Goal: Find specific page/section: Find specific page/section

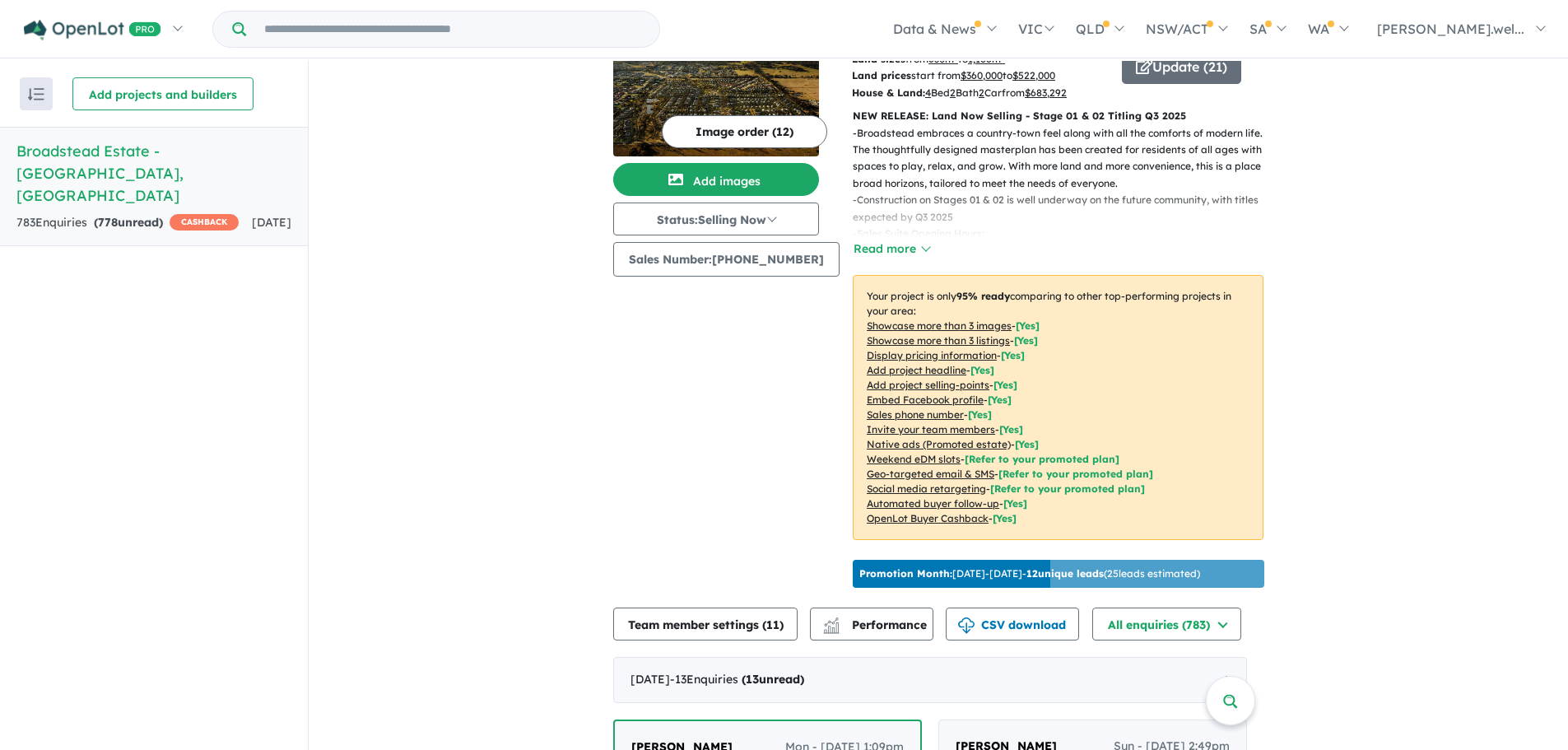
scroll to position [164, 0]
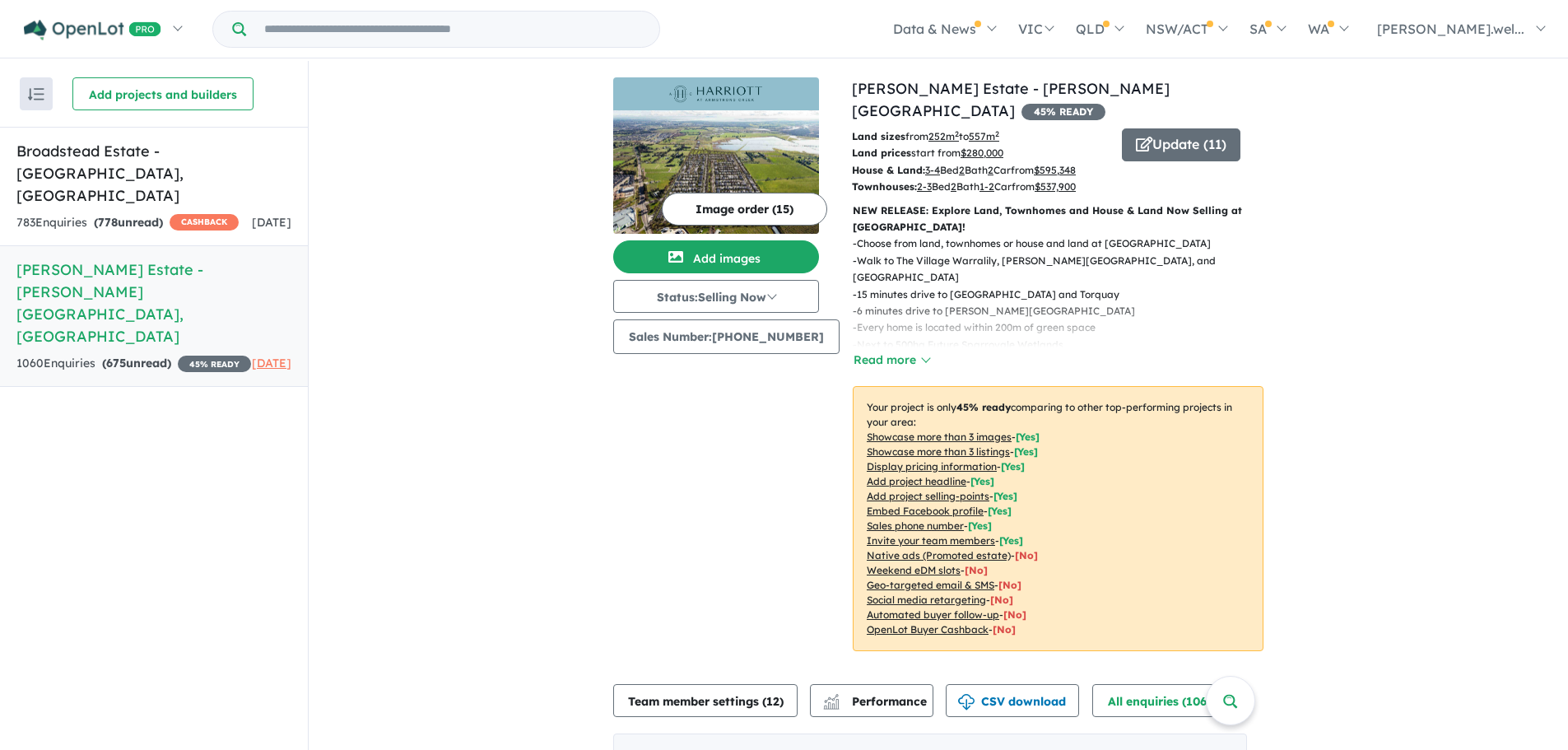
drag, startPoint x: 424, startPoint y: 3, endPoint x: 422, endPoint y: 139, distance: 136.0
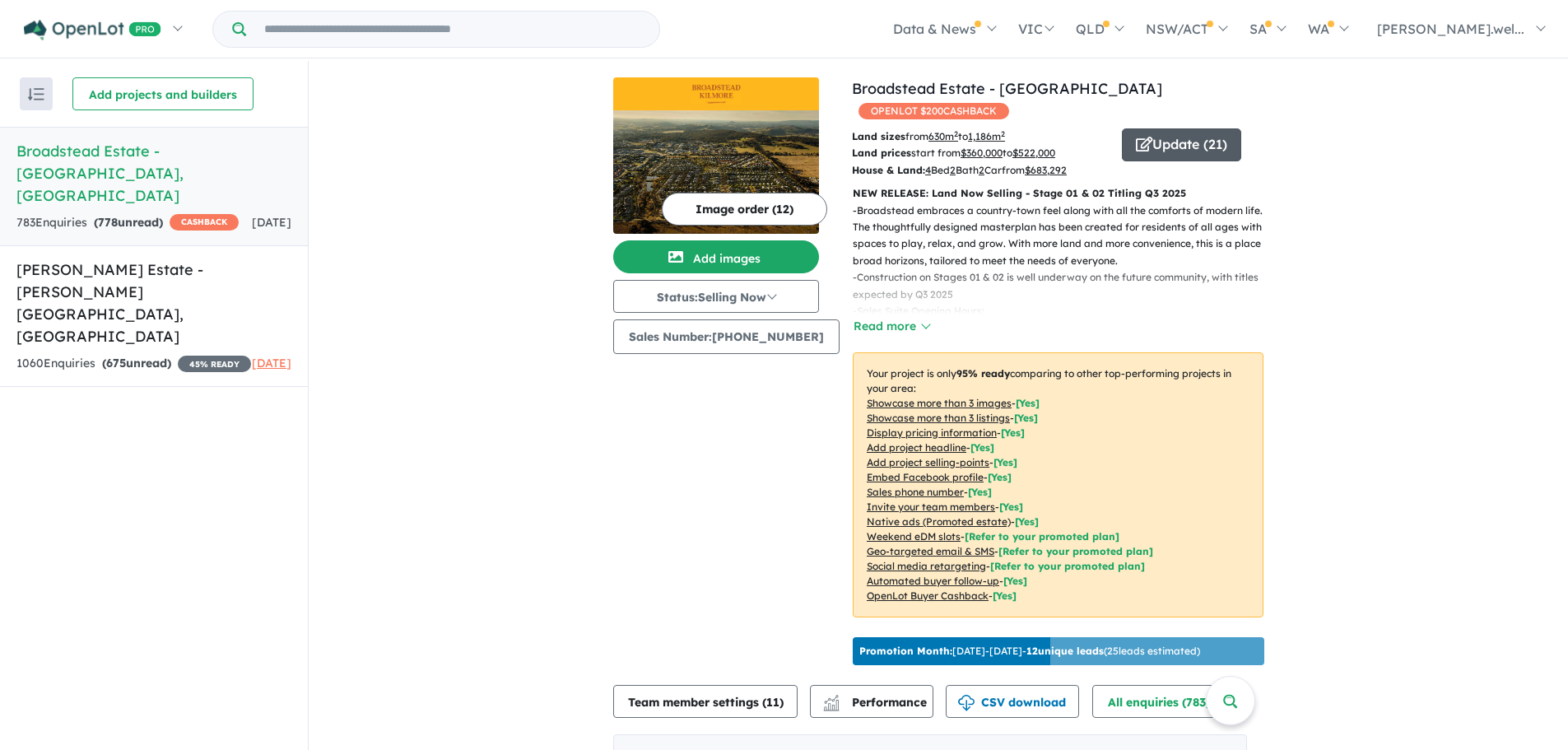
click at [1156, 128] on button "Update ( 21 )" at bounding box center [1181, 145] width 120 height 33
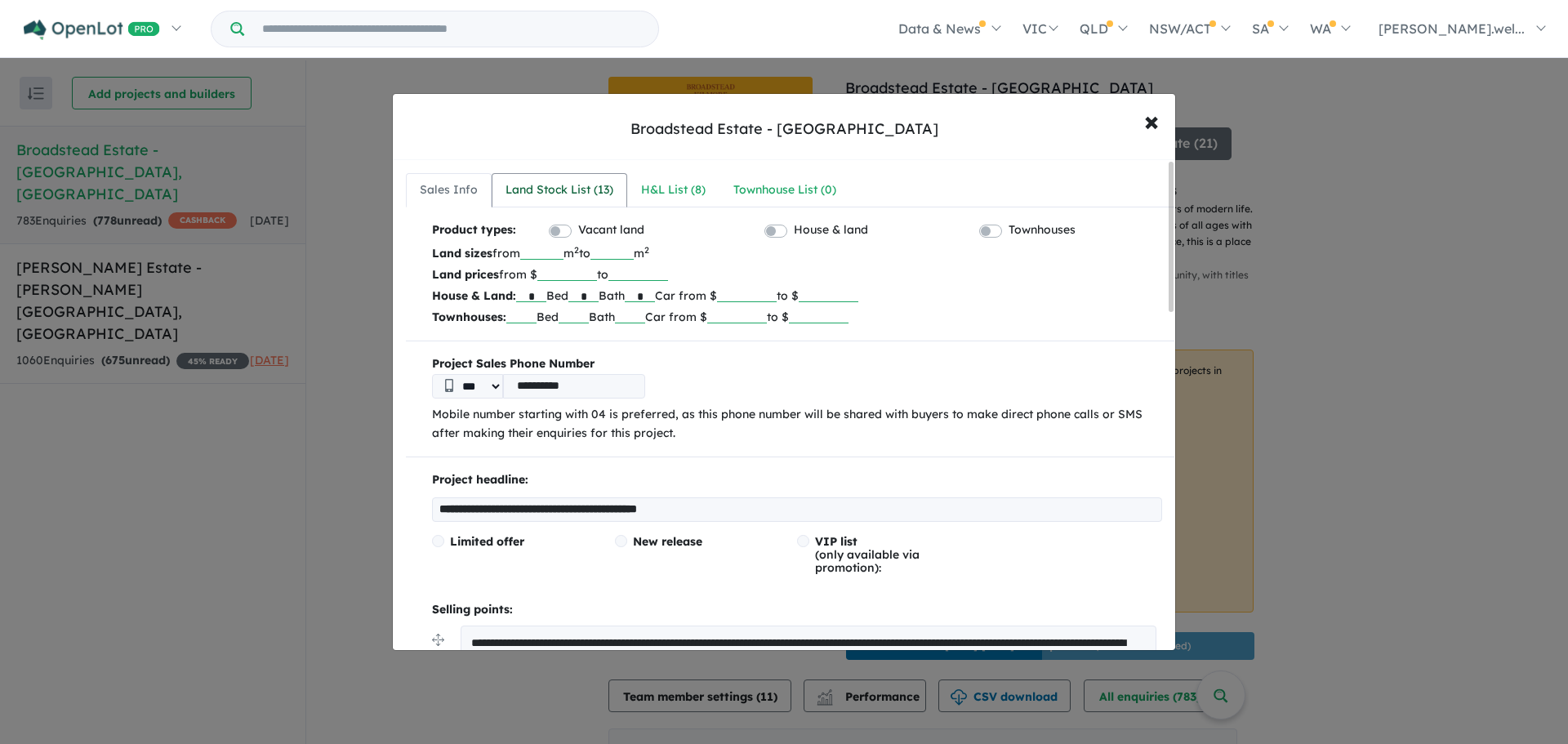
click at [568, 206] on link "Land Stock List ( 13 )" at bounding box center [559, 190] width 136 height 34
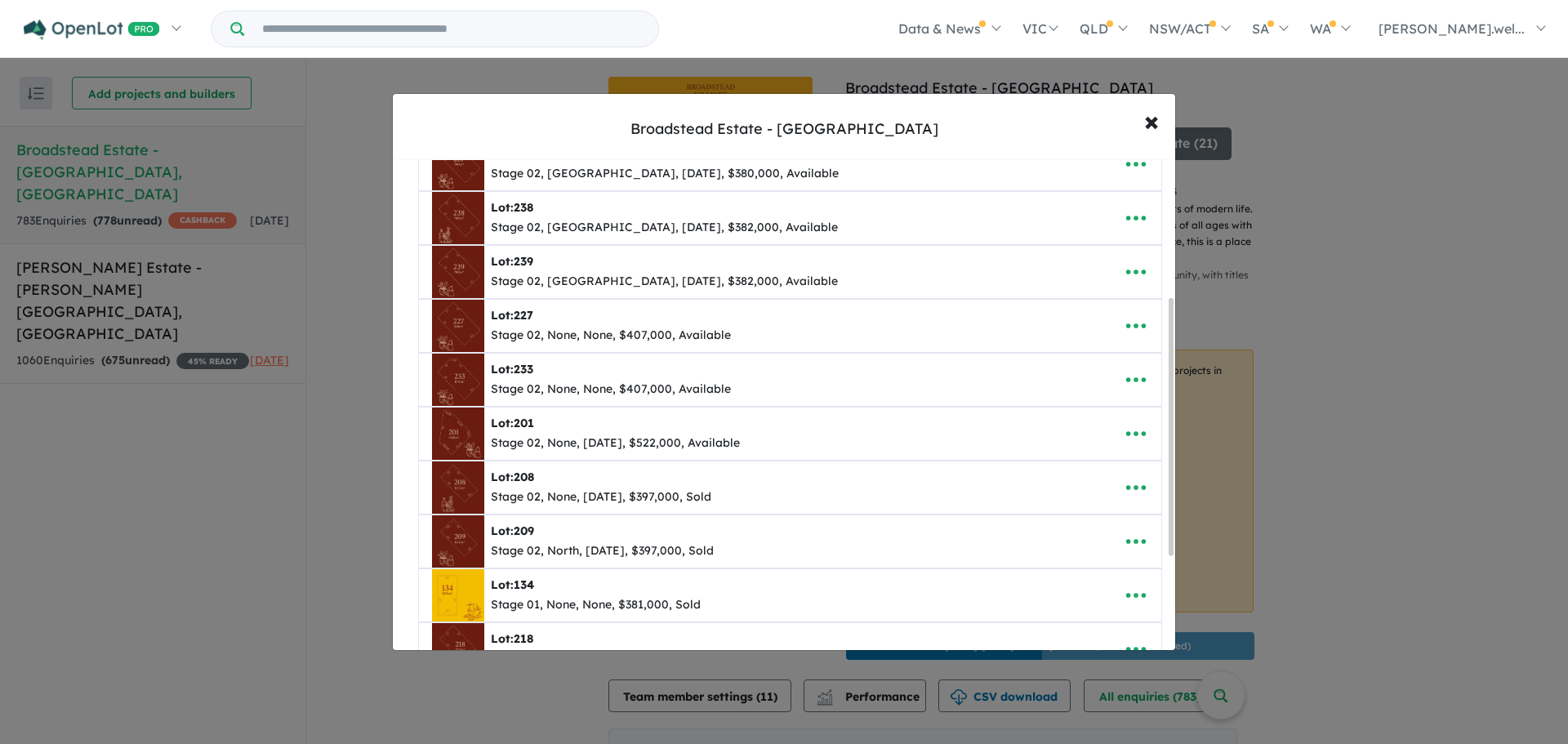
scroll to position [326, 0]
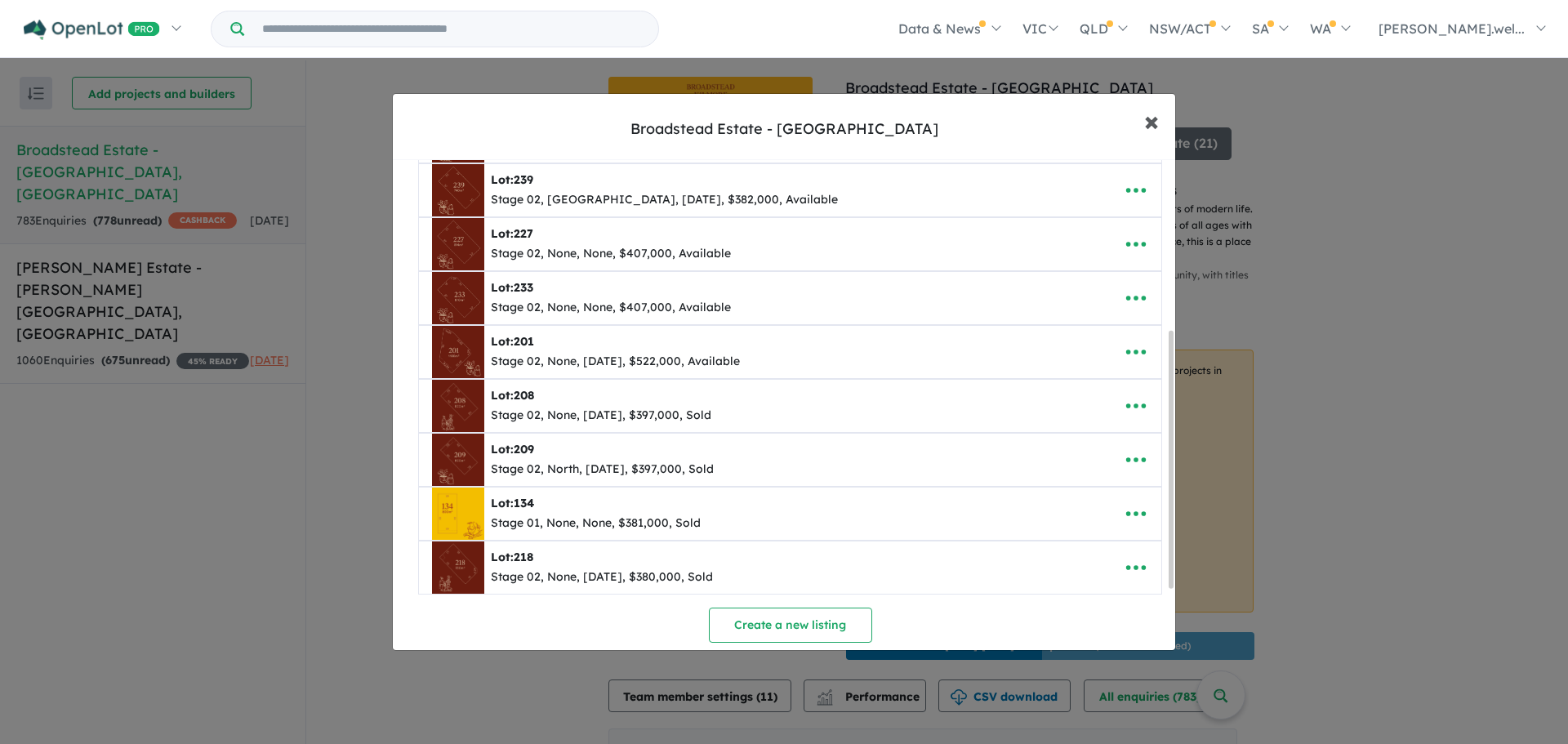
click at [1163, 117] on button "× Close" at bounding box center [1150, 121] width 47 height 44
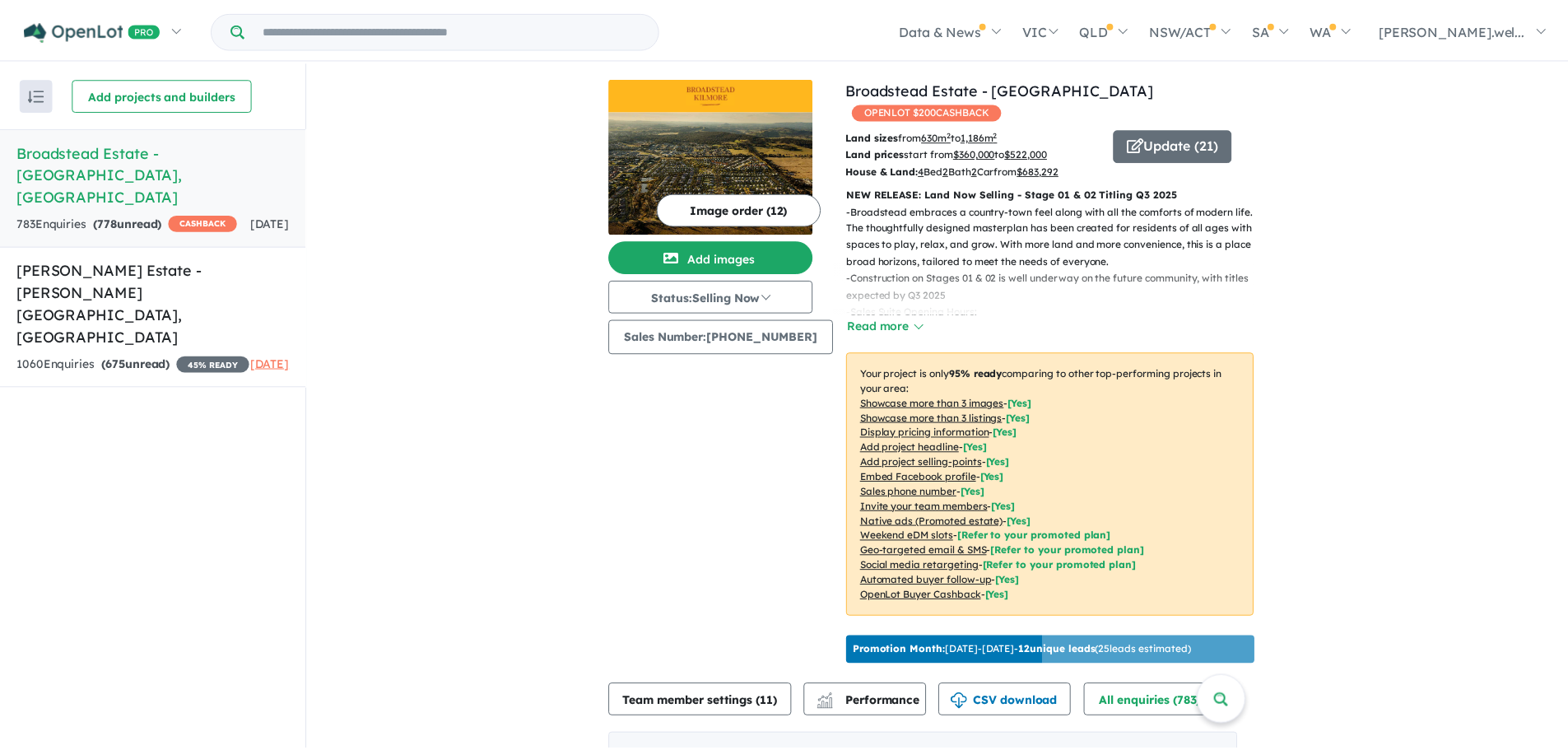
scroll to position [0, 0]
